Goal: Information Seeking & Learning: Learn about a topic

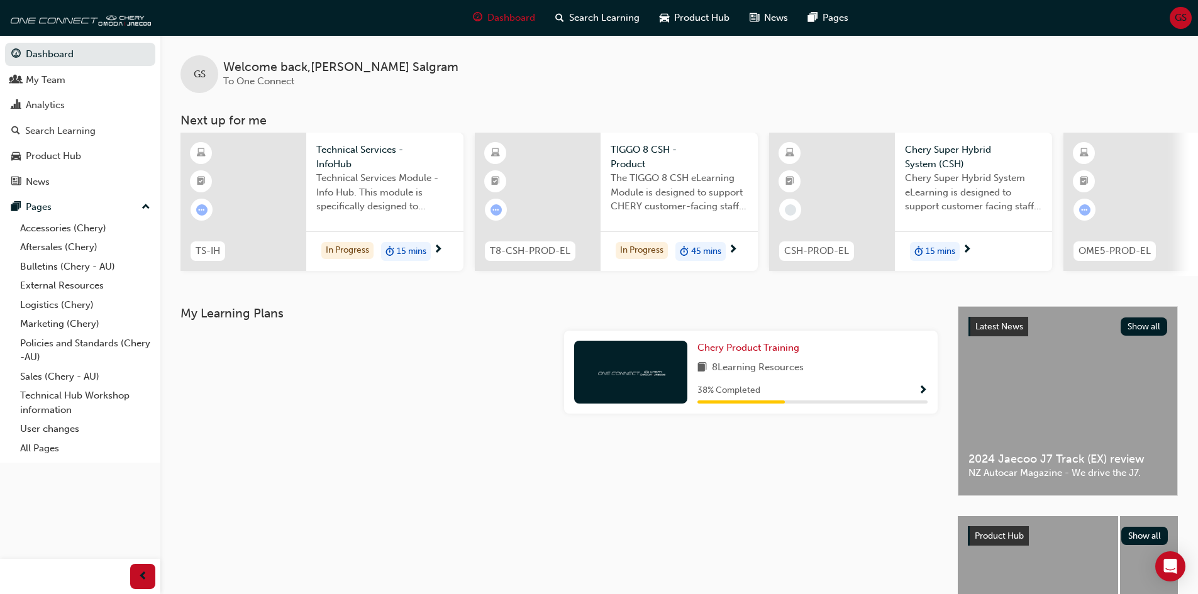
click at [1037, 446] on div "Latest News Show all 2024 Jaecoo J7 Track (EX) review NZ Autocar Magazine - We …" at bounding box center [1067, 401] width 219 height 189
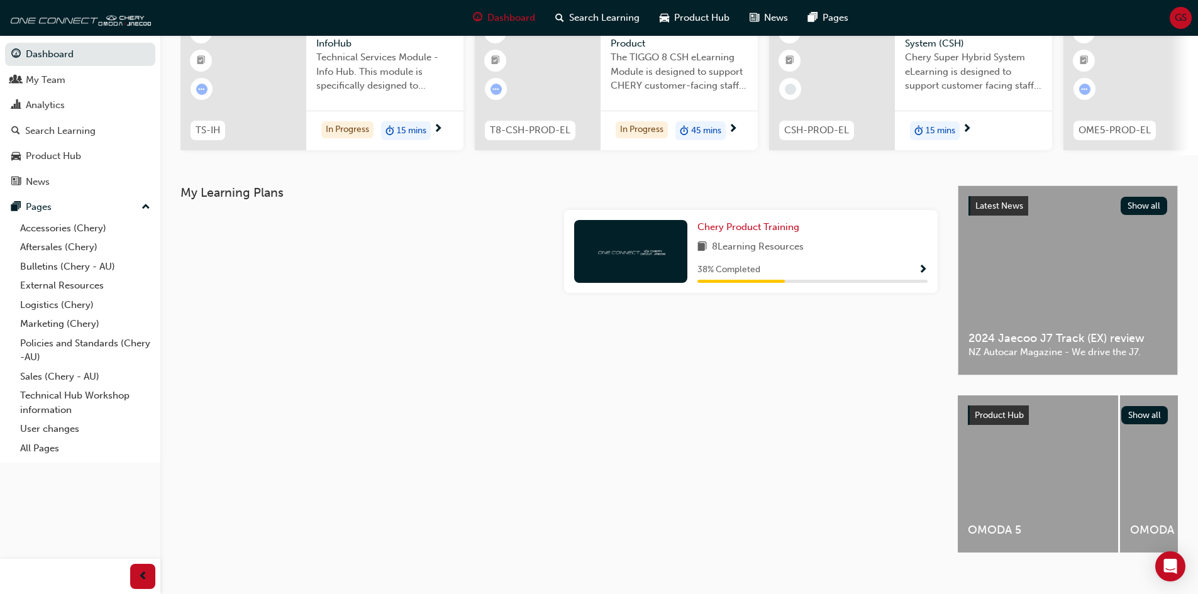
scroll to position [143, 0]
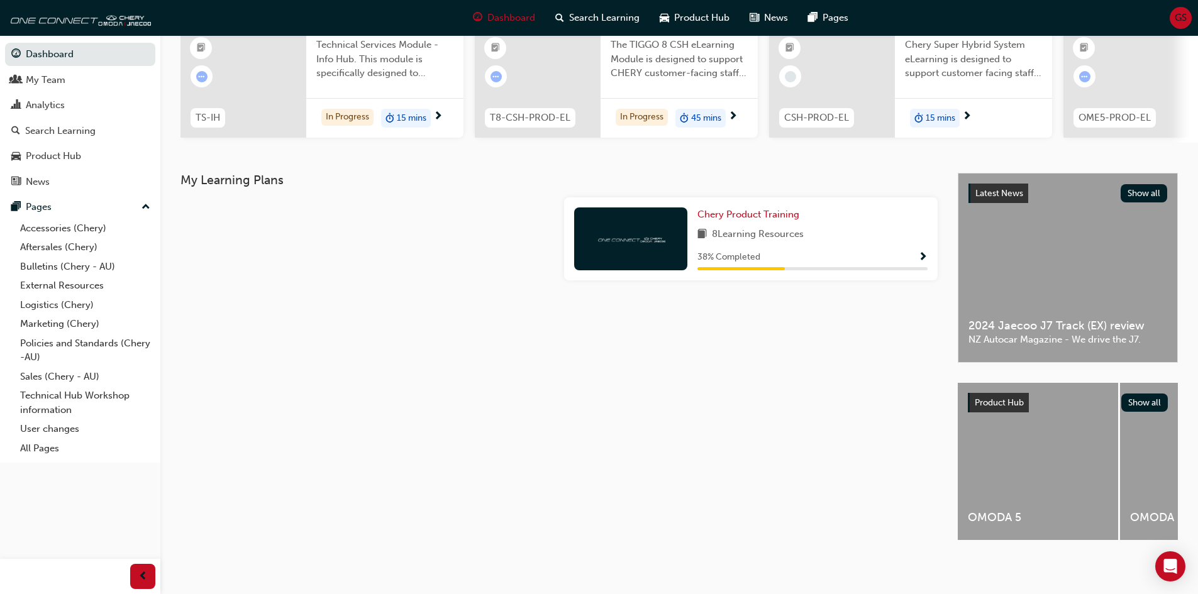
click at [1027, 468] on div "OMODA 5" at bounding box center [1038, 461] width 160 height 157
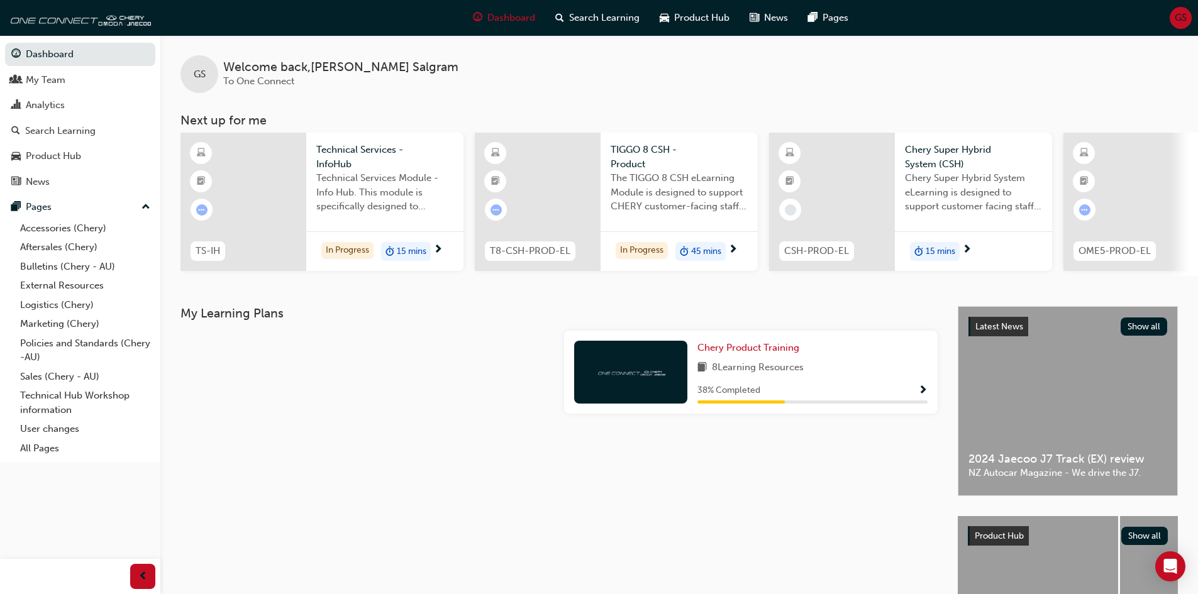
click at [1113, 226] on div at bounding box center [1126, 202] width 126 height 138
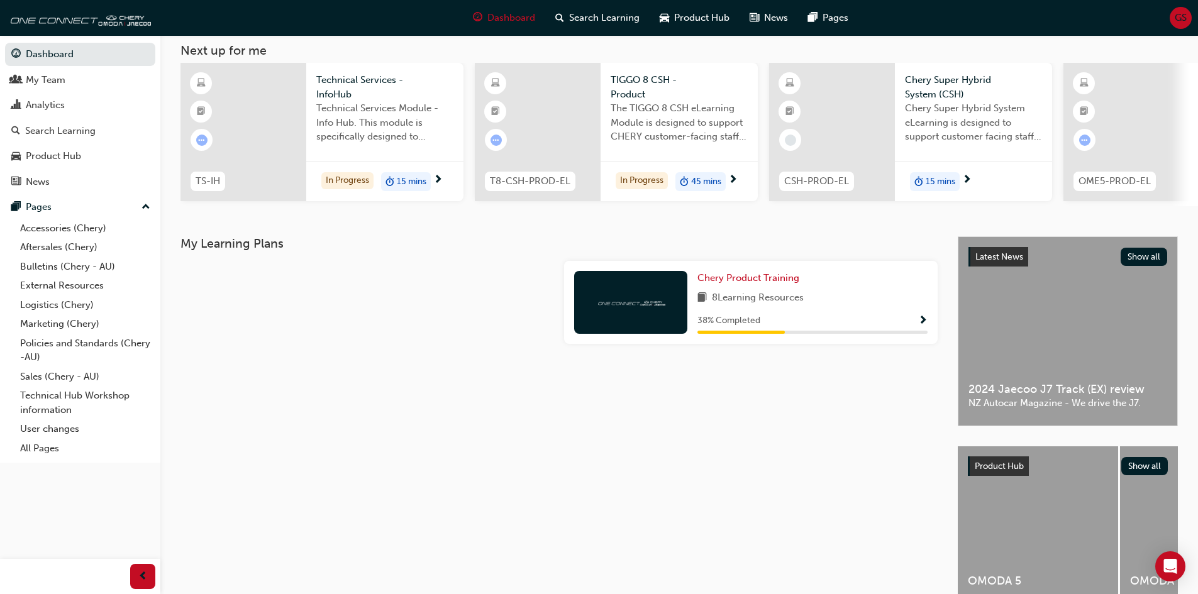
scroll to position [143, 0]
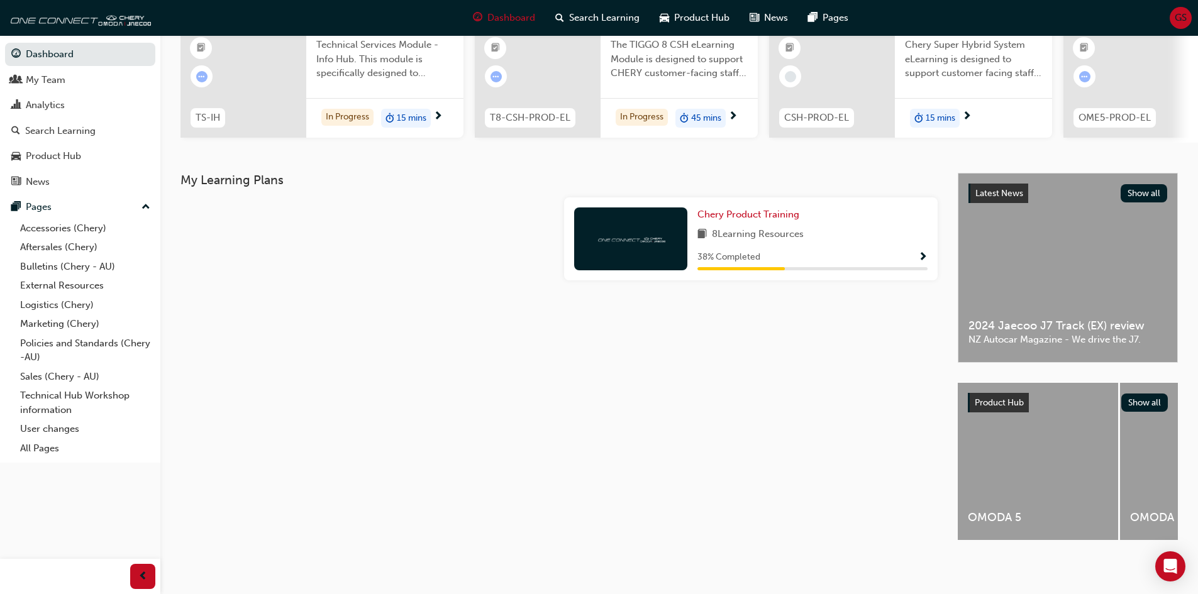
click at [991, 468] on div "OMODA 5" at bounding box center [1038, 461] width 160 height 157
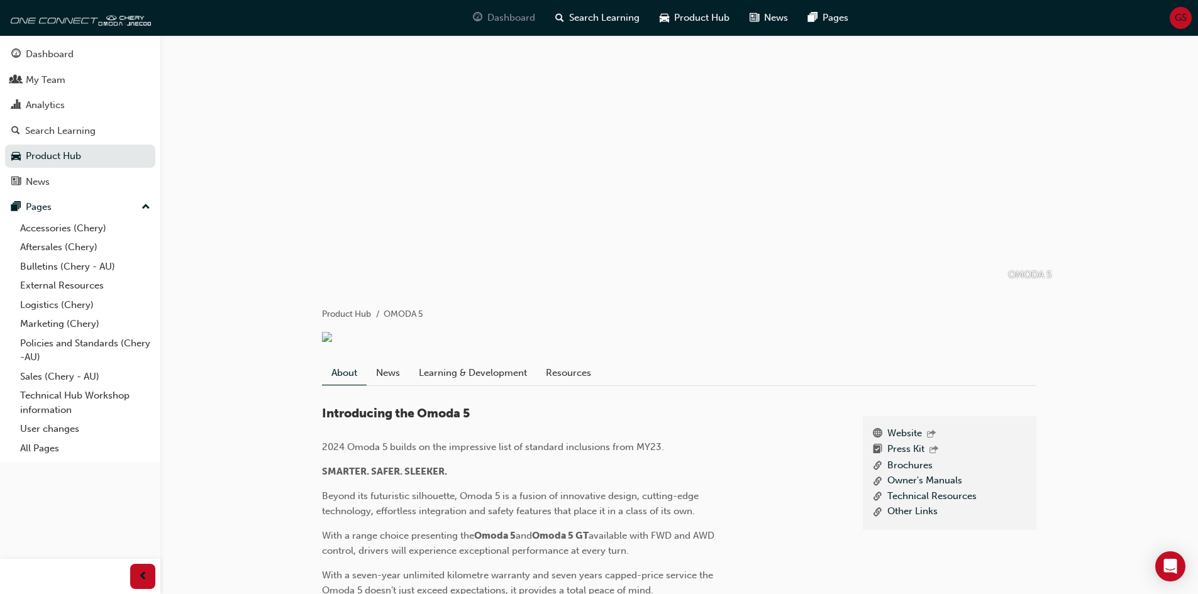
click at [512, 15] on span "Dashboard" at bounding box center [511, 18] width 48 height 14
